Goal: Task Accomplishment & Management: Complete application form

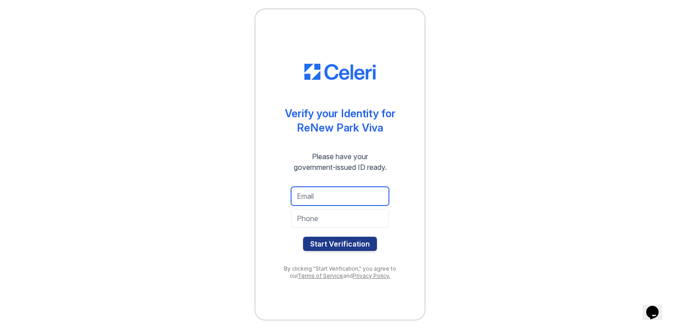
click at [351, 197] on input "email" at bounding box center [340, 196] width 98 height 19
type input "m.menker@yahoo.com"
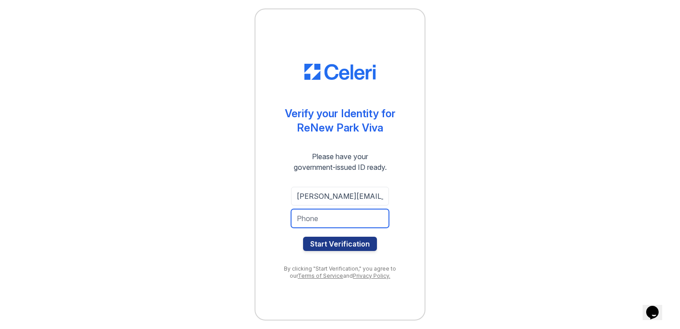
click at [340, 222] on input "tel" at bounding box center [340, 218] width 98 height 19
type input "7074165917"
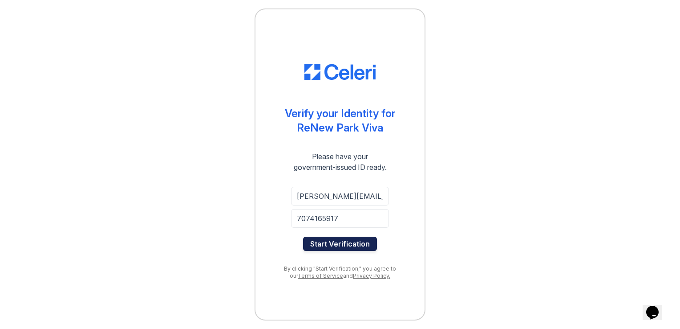
click at [340, 245] on button "Start Verification" at bounding box center [340, 243] width 74 height 14
